Goal: Task Accomplishment & Management: Manage account settings

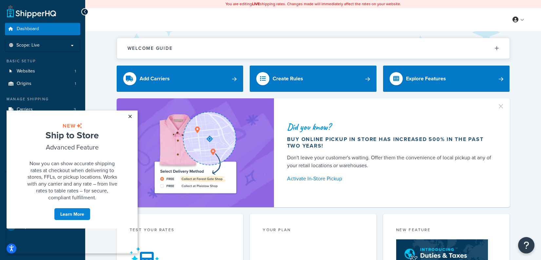
click at [131, 114] on link "×" at bounding box center [129, 116] width 11 height 12
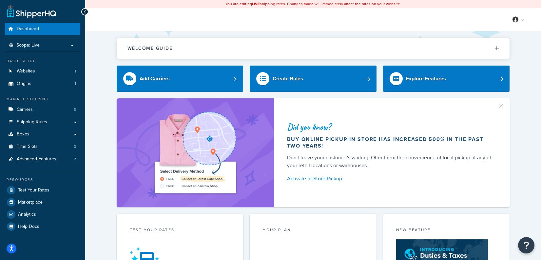
click at [106, 103] on div "Did you know? Buy online pickup in store has increased 500% in the past two yea…" at bounding box center [313, 152] width 430 height 109
click at [44, 208] on link "Analytics" at bounding box center [42, 214] width 75 height 12
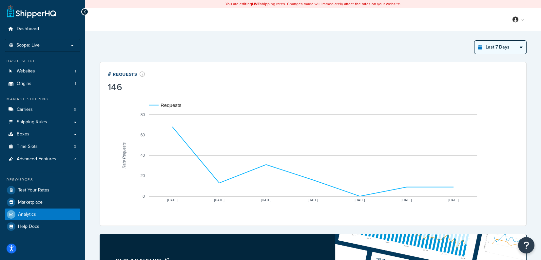
click at [505, 50] on select "Last 24 Hours Last 7 Days Last 30 Days Last 3 Months Last 6 Months Last 12 Mont…" at bounding box center [500, 47] width 52 height 13
select select "last_30_days"
click at [474, 41] on select "Last 24 Hours Last 7 Days Last 30 Days Last 3 Months Last 6 Months Last 12 Mont…" at bounding box center [500, 47] width 52 height 13
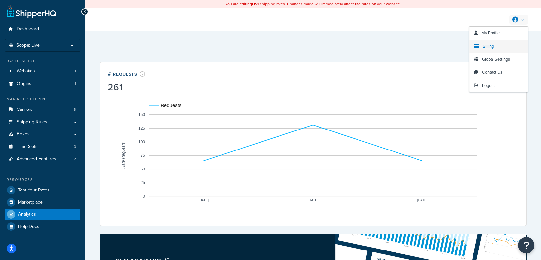
click at [489, 45] on span "Billing" at bounding box center [488, 46] width 11 height 6
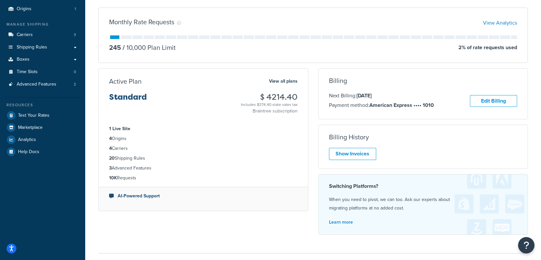
scroll to position [77, 0]
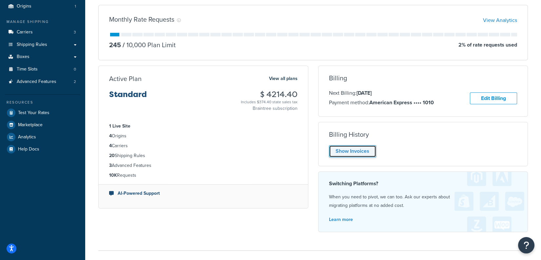
click at [359, 149] on link "Show Invoices" at bounding box center [352, 151] width 47 height 12
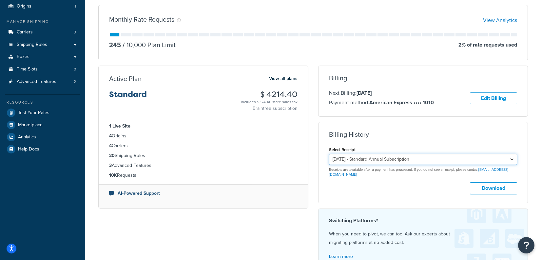
click at [388, 158] on select "October 12, 2025 - Standard Annual Subscription October 12, 2024 - Standard Ann…" at bounding box center [423, 159] width 188 height 11
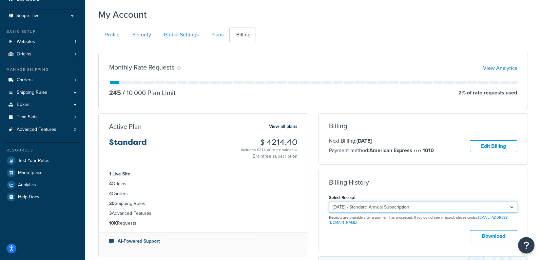
scroll to position [0, 0]
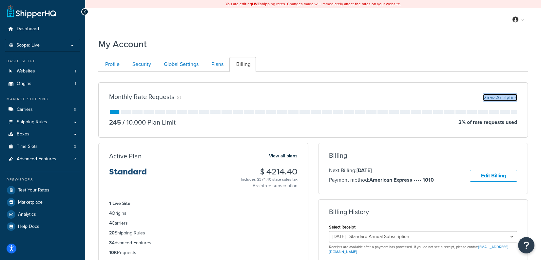
drag, startPoint x: 491, startPoint y: 98, endPoint x: 369, endPoint y: 8, distance: 151.1
click at [0, 0] on div "Dashboard Scope: Live Development Integration Test Basic Setup Websites 1 Origi…" at bounding box center [270, 210] width 541 height 420
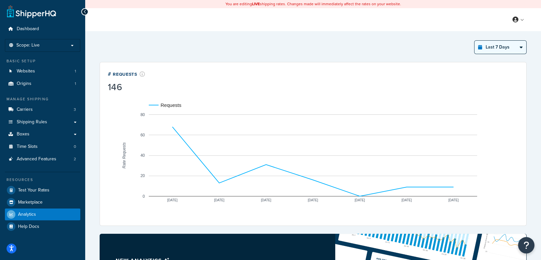
click at [495, 48] on select "Last 24 Hours Last 7 Days Last 30 Days Last 3 Months Last 6 Months Last 12 Mont…" at bounding box center [500, 47] width 52 height 13
click at [474, 41] on select "Last 24 Hours Last 7 Days Last 30 Days Last 3 Months Last 6 Months Last 12 Mont…" at bounding box center [500, 47] width 52 height 13
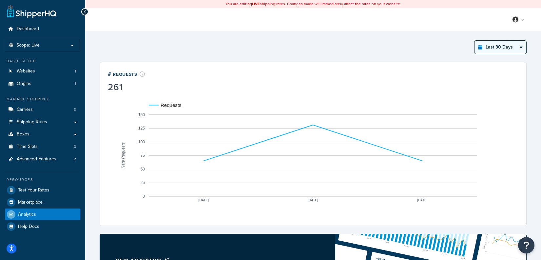
click at [491, 48] on select "Last 24 Hours Last 7 Days Last 30 Days Last 3 Months Last 6 Months Last 12 Mont…" at bounding box center [500, 47] width 52 height 13
click at [474, 41] on select "Last 24 Hours Last 7 Days Last 30 Days Last 3 Months Last 6 Months Last 12 Mont…" at bounding box center [500, 47] width 52 height 13
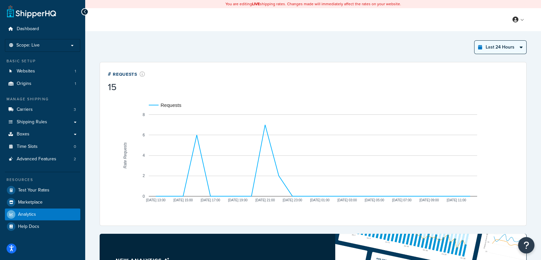
click at [509, 48] on select "Last 24 Hours Last 7 Days Last 30 Days Last 3 Months Last 6 Months Last 12 Mont…" at bounding box center [500, 47] width 52 height 13
click at [474, 41] on select "Last 24 Hours Last 7 Days Last 30 Days Last 3 Months Last 6 Months Last 12 Mont…" at bounding box center [500, 47] width 52 height 13
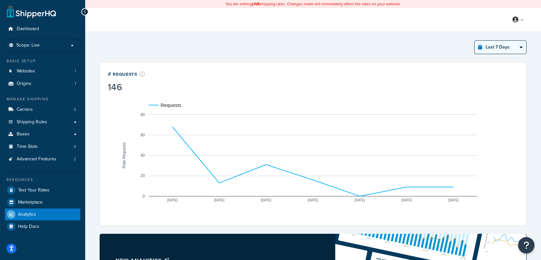
click at [500, 50] on select "Last 24 Hours Last 7 Days Last 30 Days Last 3 Months Last 6 Months Last 12 Mont…" at bounding box center [500, 47] width 52 height 13
select select "last_30_days"
click at [474, 41] on select "Last 24 Hours Last 7 Days Last 30 Days Last 3 Months Last 6 Months Last 12 Mont…" at bounding box center [500, 47] width 52 height 13
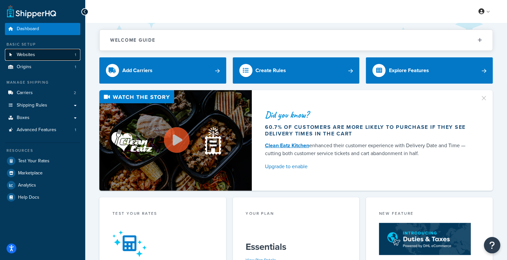
click at [25, 52] on span "Websites" at bounding box center [26, 55] width 18 height 6
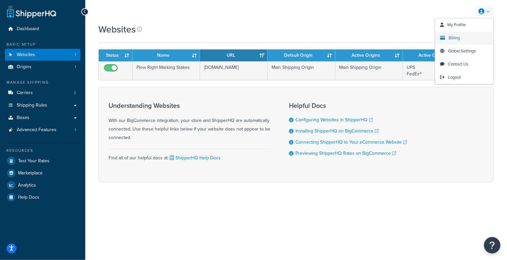
click at [461, 37] on link "Billing" at bounding box center [464, 37] width 58 height 13
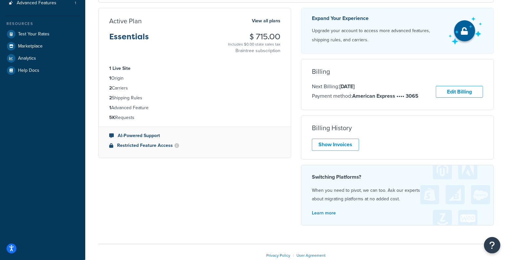
scroll to position [89, 0]
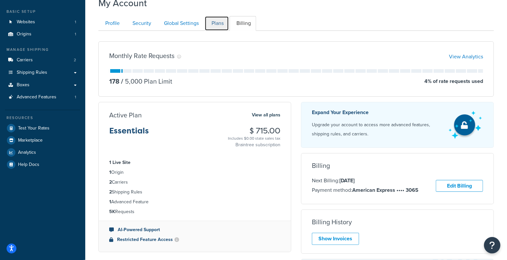
click at [215, 19] on link "Plans" at bounding box center [216, 23] width 24 height 15
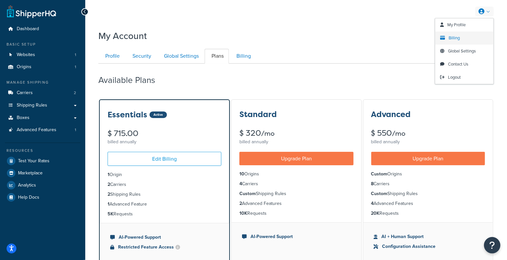
click at [451, 37] on span "Billing" at bounding box center [453, 38] width 11 height 6
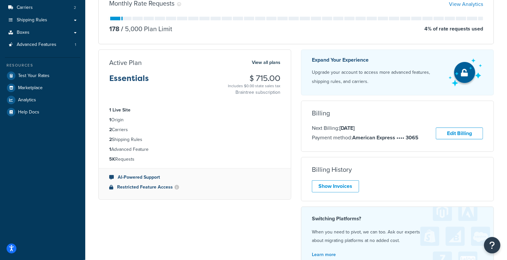
scroll to position [87, 0]
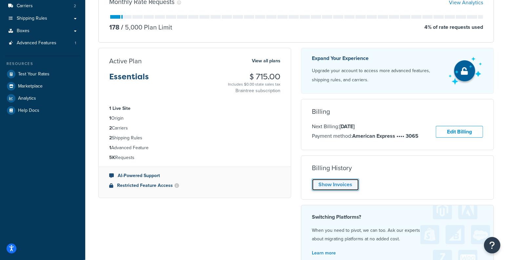
click at [347, 181] on link "Show Invoices" at bounding box center [335, 185] width 47 height 12
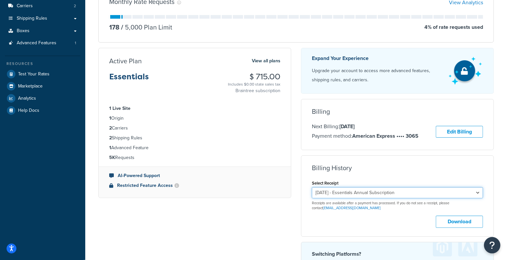
click at [363, 195] on select "September 17, 2025 - Essentials Annual Subscription September 17, 2024 - Essent…" at bounding box center [397, 192] width 171 height 11
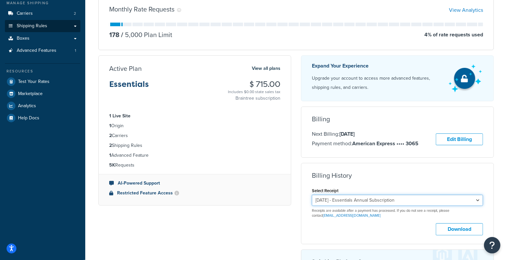
scroll to position [79, 0]
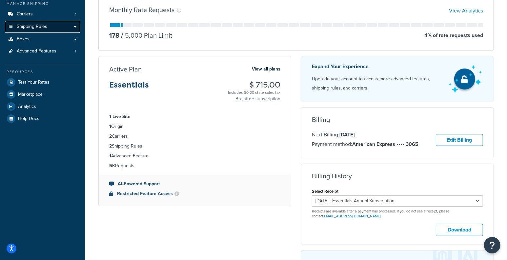
click at [47, 26] on link "Shipping Rules" at bounding box center [42, 27] width 75 height 12
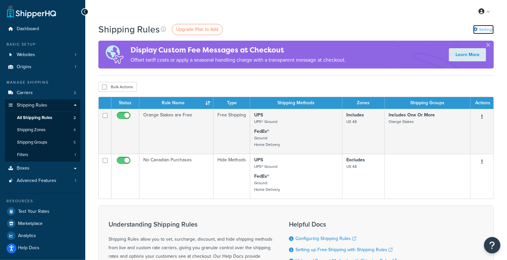
click at [485, 27] on link "Settings" at bounding box center [483, 29] width 21 height 9
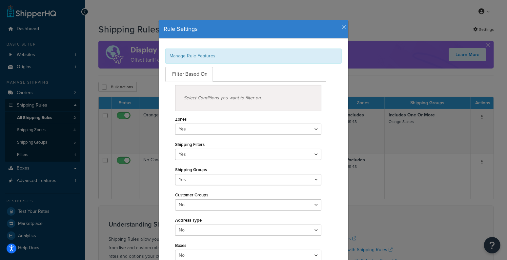
click at [343, 25] on icon "button" at bounding box center [343, 28] width 5 height 6
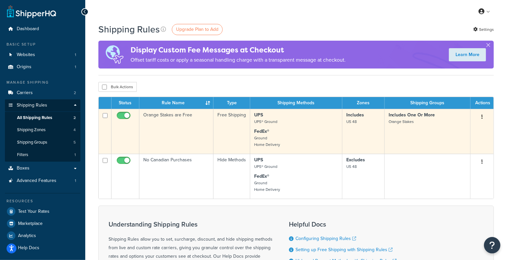
click at [190, 124] on td "Orange Stakes are Free" at bounding box center [176, 131] width 74 height 45
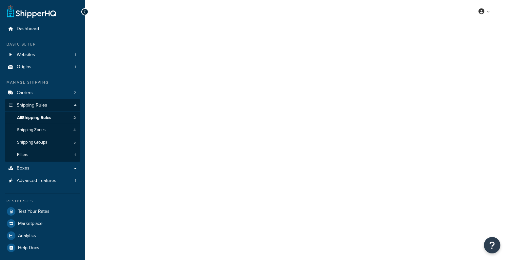
select select "ITEM"
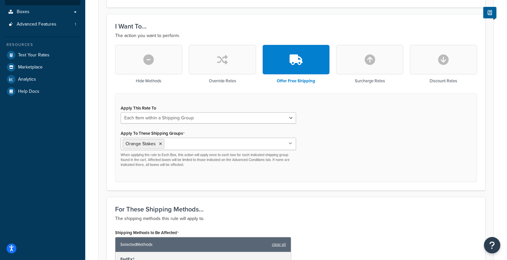
scroll to position [170, 0]
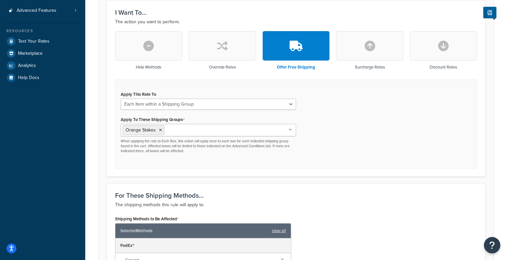
click at [183, 128] on input "Apply To These Shipping Groups" at bounding box center [195, 129] width 58 height 7
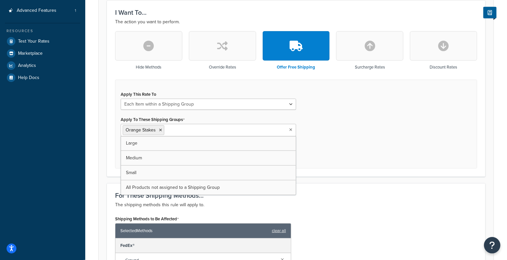
click at [183, 128] on input "Apply To These Shipping Groups" at bounding box center [195, 129] width 58 height 7
click at [356, 121] on div "Apply This Rate To Each Shipment in the Cart Each Shipping Group in the Cart Ea…" at bounding box center [296, 124] width 362 height 89
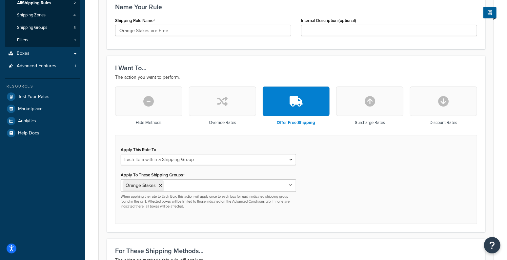
scroll to position [112, 0]
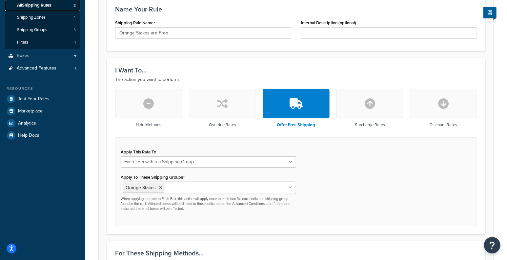
click at [58, 5] on link "All Shipping Rules 2" at bounding box center [42, 5] width 75 height 12
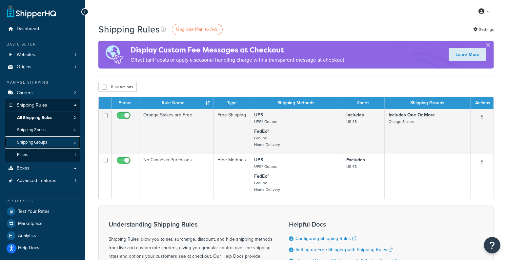
click at [48, 141] on link "Shipping Groups 5" at bounding box center [42, 142] width 75 height 12
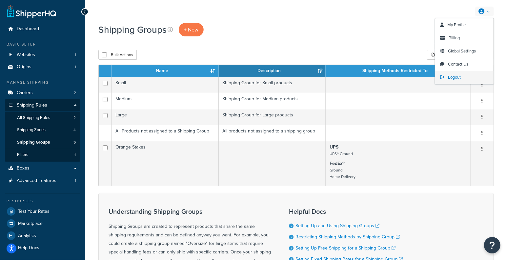
click at [450, 77] on span "Logout" at bounding box center [454, 77] width 13 height 6
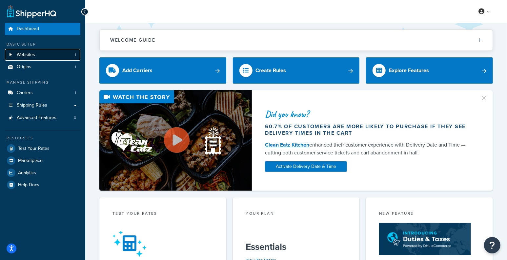
click at [72, 55] on link "Websites 1" at bounding box center [42, 55] width 75 height 12
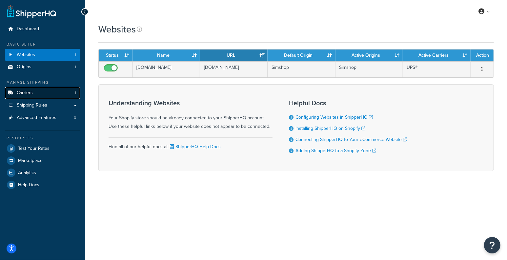
click at [53, 97] on link "Carriers 1" at bounding box center [42, 93] width 75 height 12
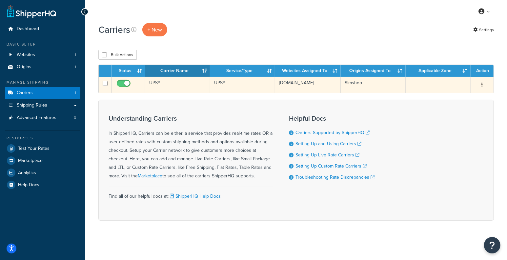
click at [199, 91] on td "UPS®" at bounding box center [177, 85] width 65 height 16
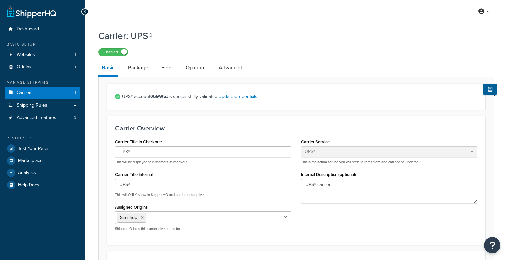
select select "ups"
click at [158, 95] on strong "069W5J" at bounding box center [159, 96] width 18 height 7
click at [51, 53] on link "Websites 1" at bounding box center [42, 55] width 75 height 12
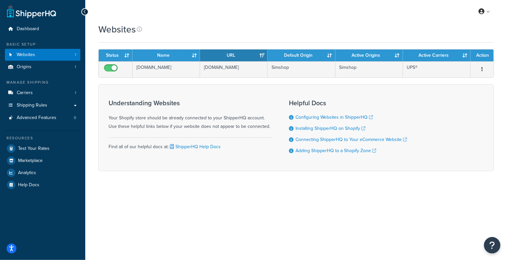
click at [268, 31] on div "Websites" at bounding box center [295, 29] width 395 height 13
click at [228, 31] on div "Websites" at bounding box center [295, 29] width 395 height 13
click at [159, 88] on div "Understanding Websites Your Shopify store should be already connected to your S…" at bounding box center [295, 127] width 395 height 87
drag, startPoint x: 36, startPoint y: 93, endPoint x: 71, endPoint y: 91, distance: 34.5
click at [36, 93] on link "Carriers 1" at bounding box center [42, 93] width 75 height 12
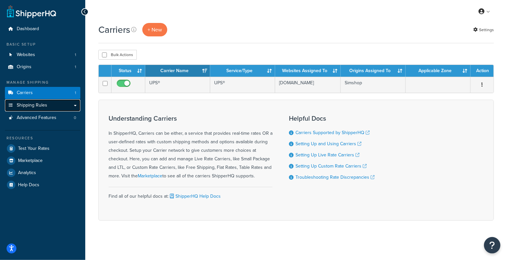
click at [60, 105] on link "Shipping Rules" at bounding box center [42, 105] width 75 height 12
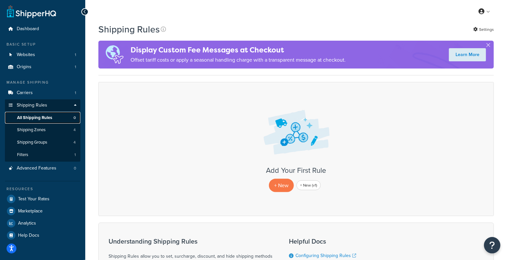
drag, startPoint x: 64, startPoint y: 116, endPoint x: 66, endPoint y: 111, distance: 5.4
click at [64, 116] on link "All Shipping Rules 0" at bounding box center [42, 118] width 75 height 12
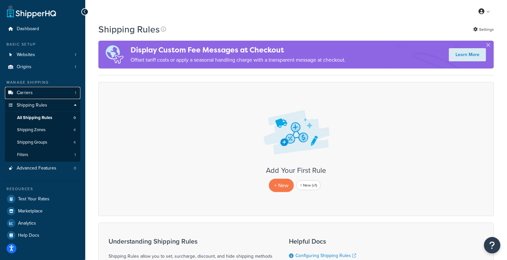
click at [66, 96] on link "Carriers 1" at bounding box center [42, 93] width 75 height 12
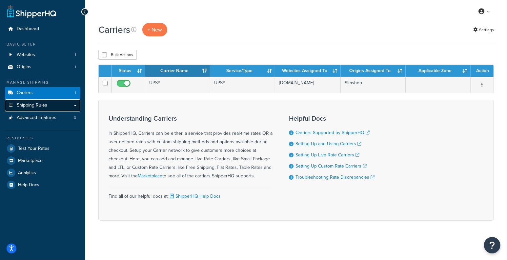
click at [36, 108] on span "Shipping Rules" at bounding box center [32, 106] width 30 height 6
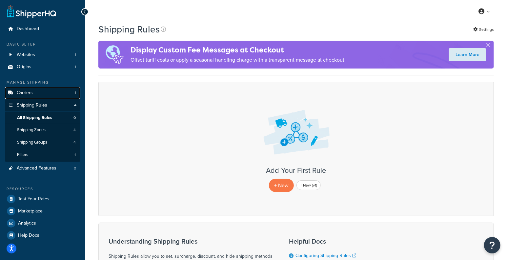
click at [65, 93] on link "Carriers 1" at bounding box center [42, 93] width 75 height 12
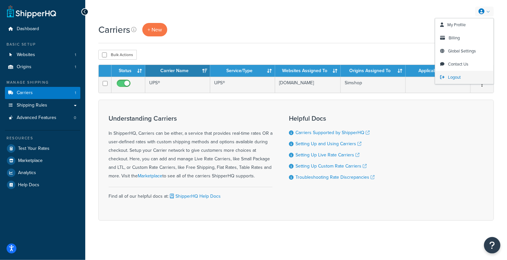
click at [458, 77] on span "Logout" at bounding box center [454, 77] width 13 height 6
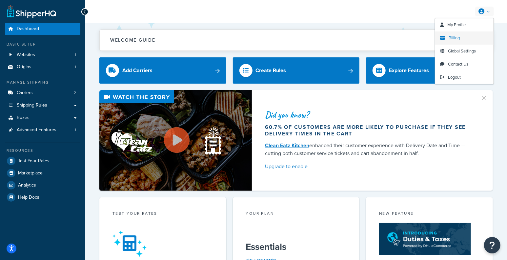
click at [450, 39] on span "Billing" at bounding box center [453, 38] width 11 height 6
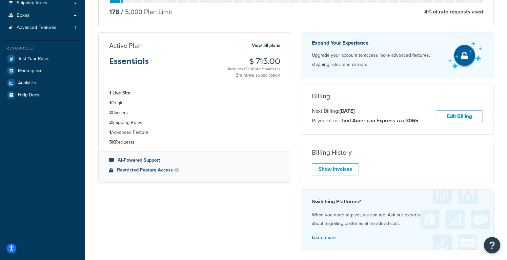
scroll to position [118, 0]
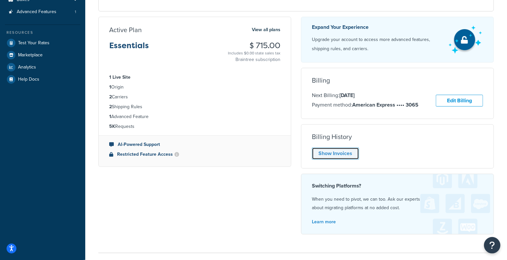
click at [352, 154] on link "Show Invoices" at bounding box center [335, 153] width 47 height 12
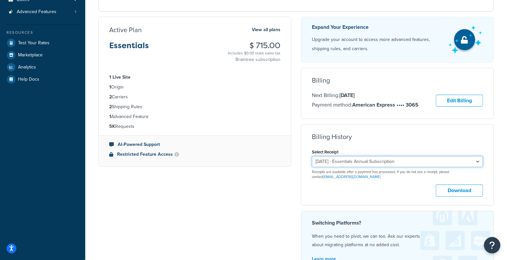
click at [355, 164] on select "September 17, 2025 - Essentials Annual Subscription September 17, 2024 - Essent…" at bounding box center [397, 161] width 171 height 11
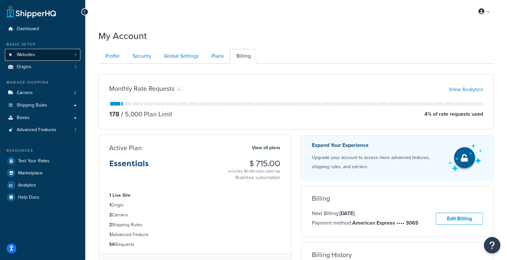
click at [43, 58] on link "Websites 1" at bounding box center [42, 55] width 75 height 12
